Goal: Task Accomplishment & Management: Use online tool/utility

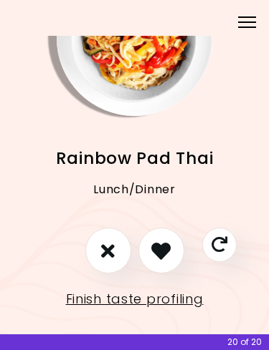
scroll to position [84, 0]
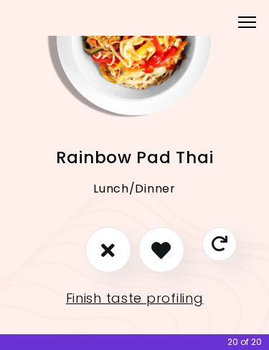
click at [166, 256] on icon "I like this recipe" at bounding box center [160, 250] width 19 height 19
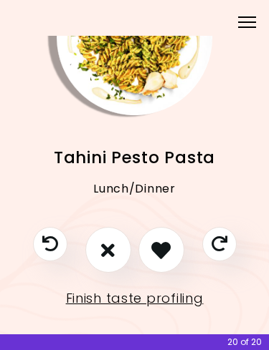
click at [168, 251] on icon "I like this recipe" at bounding box center [160, 250] width 19 height 19
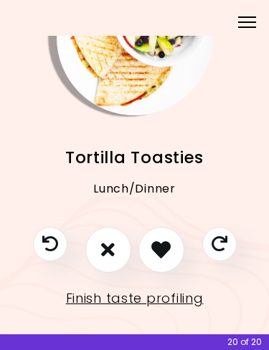
click at [167, 252] on icon "I like this recipe" at bounding box center [160, 249] width 19 height 19
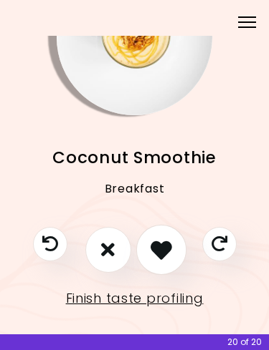
click at [166, 246] on icon "I like this recipe" at bounding box center [160, 249] width 21 height 21
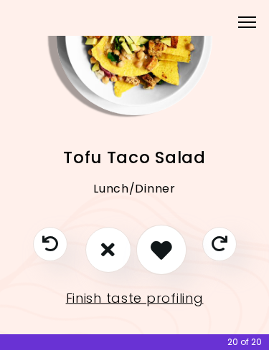
click at [171, 249] on icon "I like this recipe" at bounding box center [160, 249] width 21 height 21
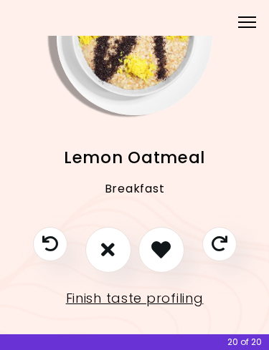
click at [170, 251] on icon "I like this recipe" at bounding box center [160, 249] width 19 height 19
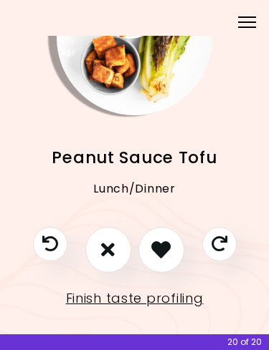
click at [169, 252] on icon "I like this recipe" at bounding box center [160, 249] width 19 height 19
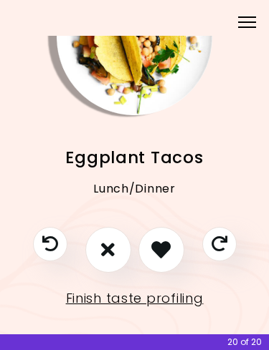
click at [169, 246] on icon "I like this recipe" at bounding box center [160, 249] width 19 height 19
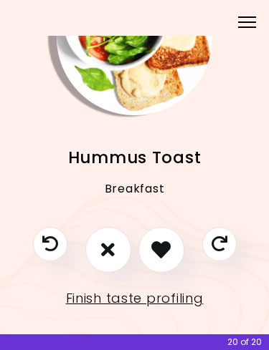
click at [166, 254] on icon "I like this recipe" at bounding box center [160, 249] width 19 height 19
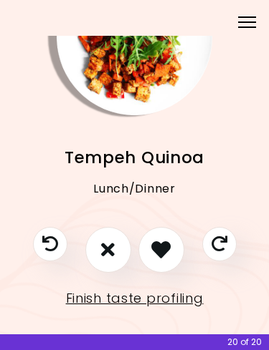
click at [167, 251] on icon "I like this recipe" at bounding box center [160, 249] width 19 height 19
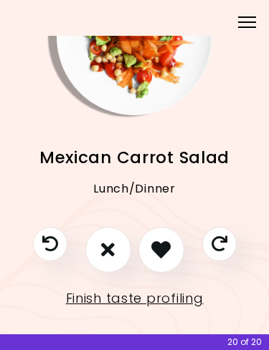
click at [167, 254] on icon "I like this recipe" at bounding box center [160, 249] width 19 height 19
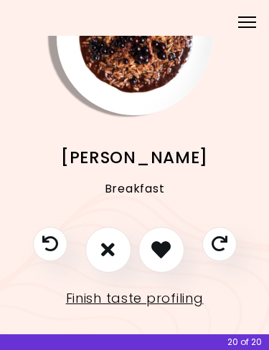
click at [169, 249] on icon "I like this recipe" at bounding box center [160, 249] width 19 height 19
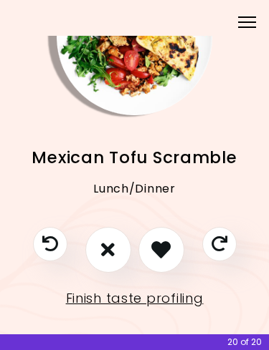
click at [170, 256] on icon "I like this recipe" at bounding box center [160, 249] width 19 height 19
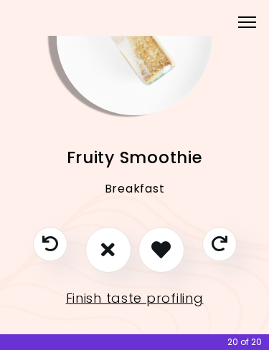
click at [171, 257] on icon "I like this recipe" at bounding box center [160, 249] width 19 height 19
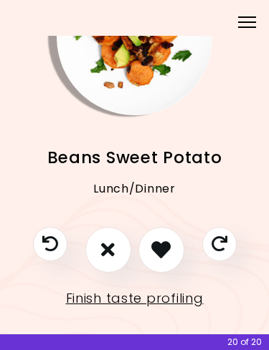
click at [173, 246] on button "I like this recipe" at bounding box center [161, 250] width 46 height 46
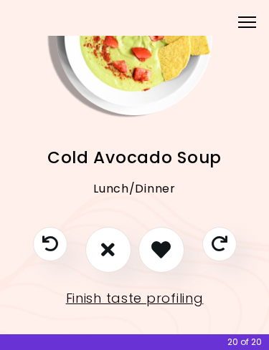
click at [169, 246] on icon "I like this recipe" at bounding box center [160, 249] width 19 height 19
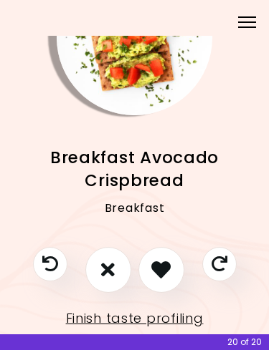
click at [52, 253] on button "Previous recipe" at bounding box center [50, 264] width 34 height 34
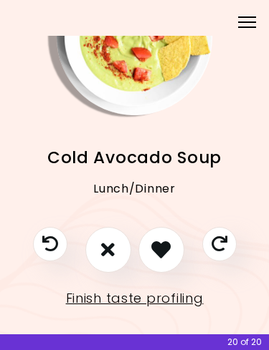
click at [110, 254] on icon "I don't like this recipe" at bounding box center [108, 249] width 14 height 19
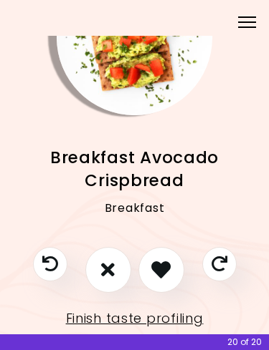
click at [170, 269] on icon "I like this recipe" at bounding box center [160, 269] width 19 height 19
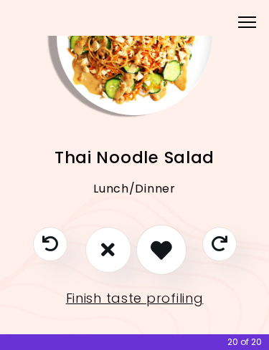
click at [171, 256] on icon "I like this recipe" at bounding box center [160, 249] width 21 height 21
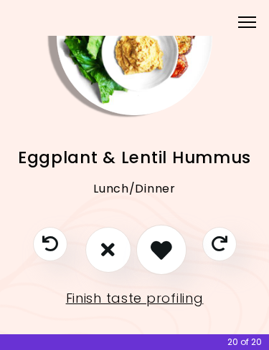
click at [169, 253] on icon "I like this recipe" at bounding box center [160, 249] width 21 height 21
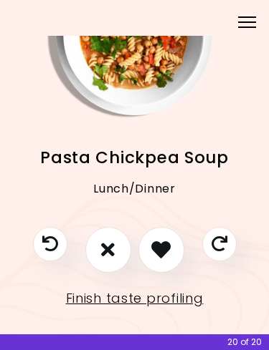
click at [173, 252] on button "I like this recipe" at bounding box center [161, 250] width 46 height 46
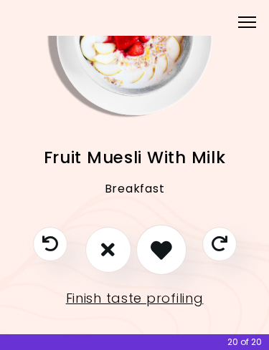
click at [173, 250] on button "I like this recipe" at bounding box center [160, 249] width 50 height 50
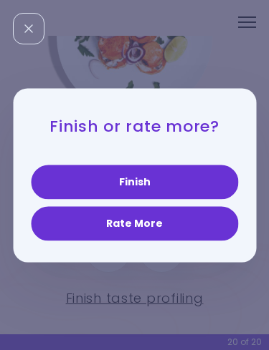
click at [182, 178] on button "Finish" at bounding box center [134, 182] width 207 height 34
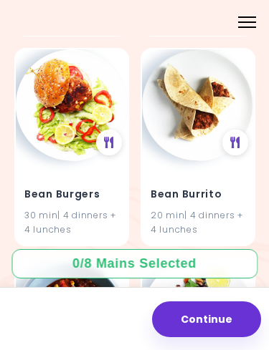
scroll to position [2655, 0]
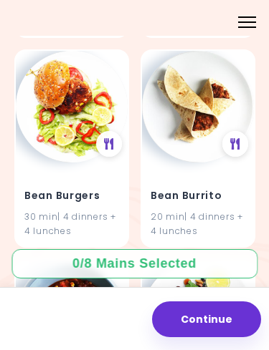
click at [206, 193] on h4 "Bean Burrito" at bounding box center [197, 196] width 95 height 23
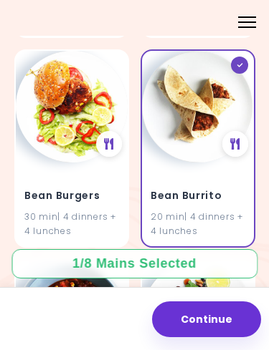
click at [82, 185] on h4 "Bean Burgers" at bounding box center [71, 196] width 95 height 23
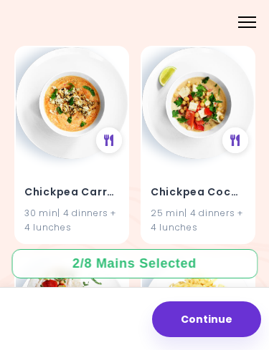
scroll to position [10215, 0]
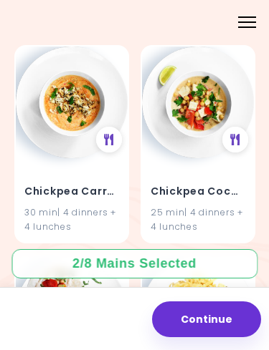
click at [212, 158] on div "Chickpea Coconut Stew 25 min | 4 dinners + 4 lunches" at bounding box center [198, 200] width 112 height 84
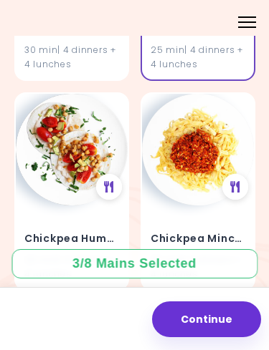
scroll to position [10376, 0]
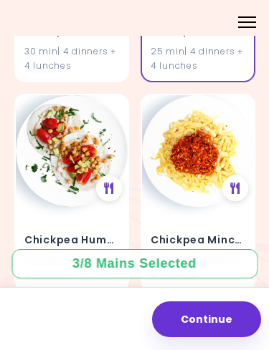
click at [72, 142] on img at bounding box center [72, 151] width 112 height 112
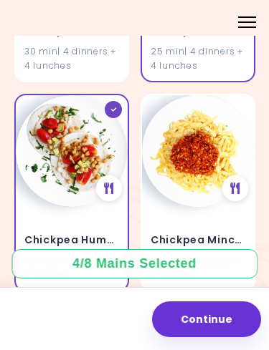
click at [228, 317] on button "Continue" at bounding box center [206, 320] width 109 height 36
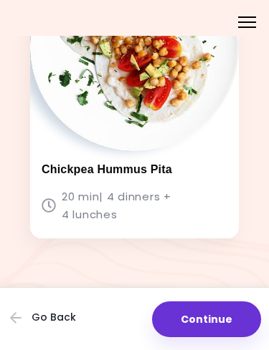
scroll to position [1401, 0]
click at [222, 318] on button "Continue" at bounding box center [206, 320] width 109 height 36
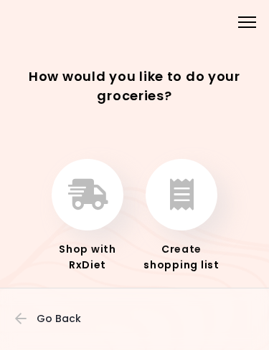
click at [189, 210] on icon "button" at bounding box center [182, 195] width 24 height 32
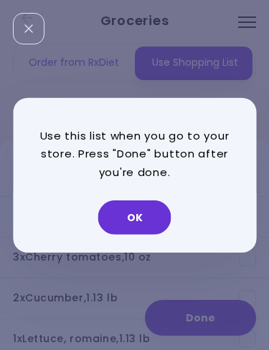
click at [138, 221] on button "OK" at bounding box center [134, 218] width 73 height 34
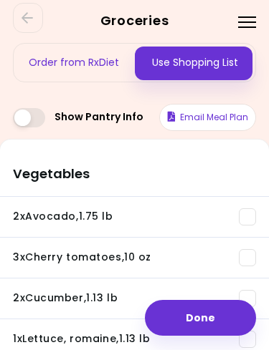
click at [32, 119] on span at bounding box center [29, 117] width 32 height 19
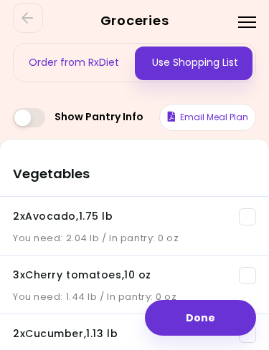
click at [41, 120] on span at bounding box center [29, 117] width 32 height 19
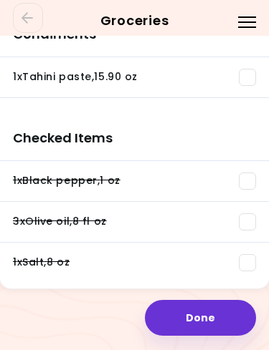
scroll to position [1490, 0]
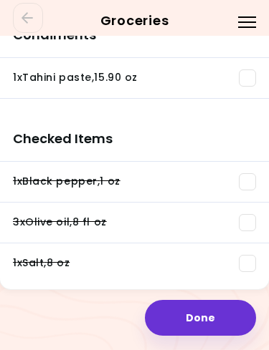
click at [245, 28] on div "Menu" at bounding box center [247, 21] width 28 height 28
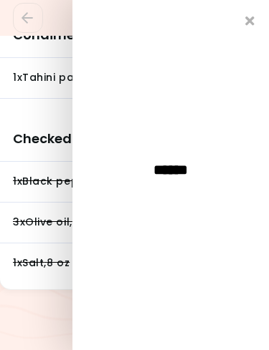
click at [251, 22] on icon "Close" at bounding box center [249, 20] width 9 height 13
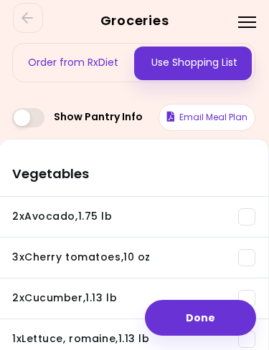
scroll to position [0, 1]
click at [244, 21] on div at bounding box center [247, 21] width 18 height 1
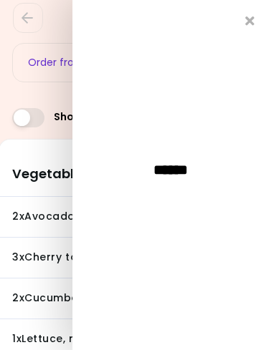
click at [247, 21] on icon "Close" at bounding box center [249, 20] width 9 height 13
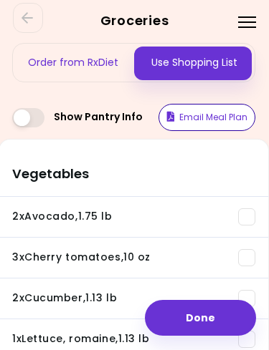
click at [219, 112] on button "Email Meal Plan" at bounding box center [206, 117] width 97 height 27
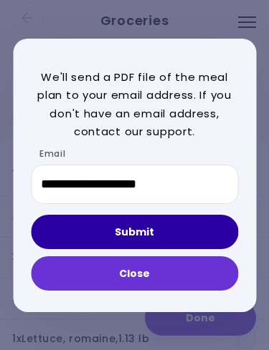
click at [151, 236] on button "Submit" at bounding box center [134, 232] width 207 height 34
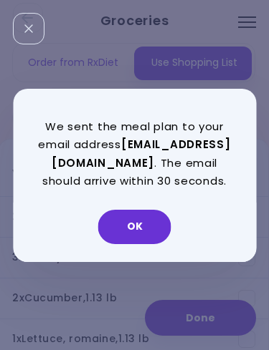
click at [135, 232] on button "OK" at bounding box center [134, 227] width 73 height 34
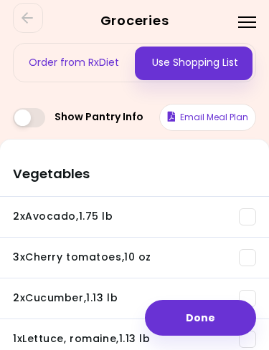
scroll to position [-1, 0]
